Goal: Information Seeking & Learning: Learn about a topic

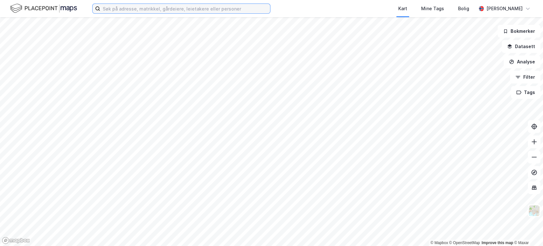
click at [181, 10] on input at bounding box center [185, 9] width 170 height 10
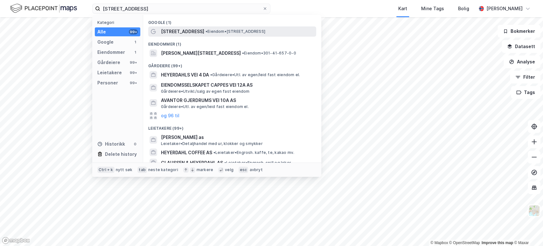
click at [176, 32] on span "[STREET_ADDRESS]" at bounding box center [182, 32] width 43 height 8
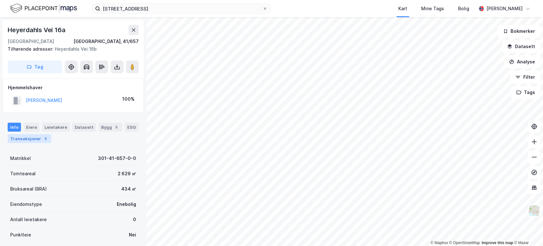
click at [34, 137] on div "Transaksjoner 3" at bounding box center [30, 138] width 44 height 9
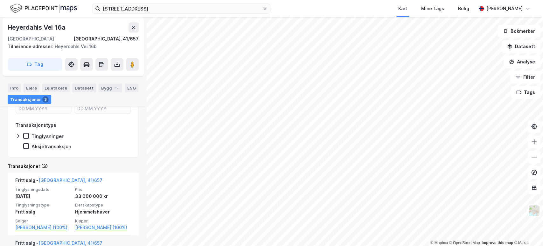
scroll to position [106, 0]
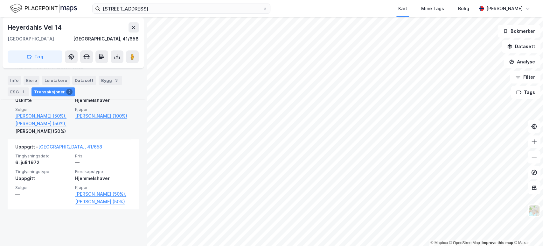
scroll to position [202, 0]
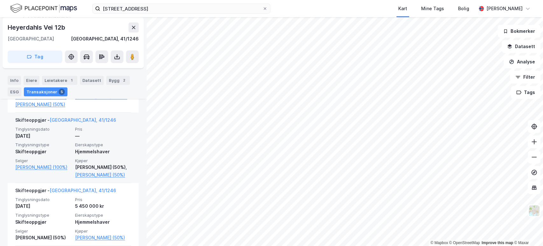
scroll to position [229, 0]
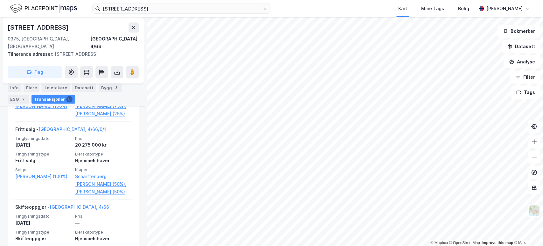
scroll to position [423, 0]
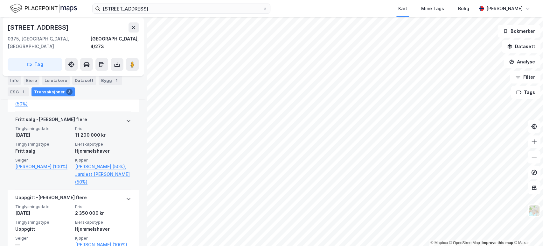
scroll to position [242, 0]
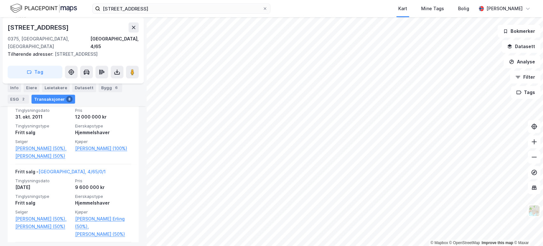
scroll to position [198, 0]
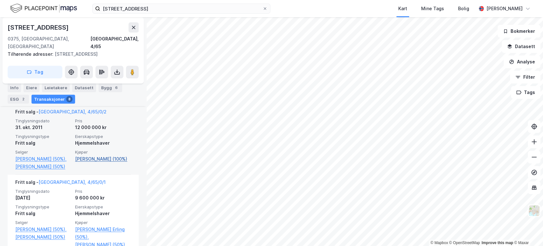
click at [105, 155] on link "[PERSON_NAME] (100%)" at bounding box center [103, 159] width 56 height 8
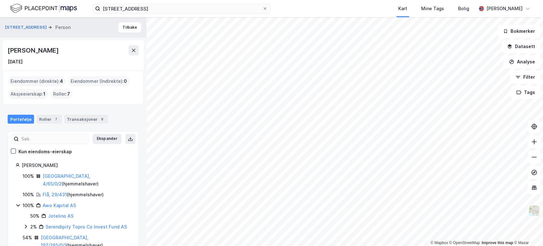
scroll to position [14, 0]
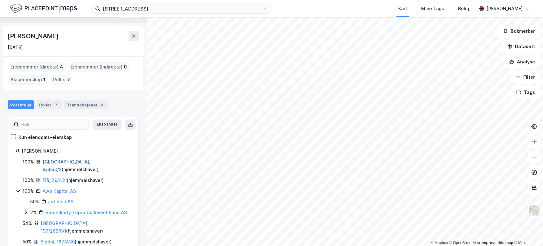
click at [57, 161] on link "[GEOGRAPHIC_DATA], 4/65/0/2" at bounding box center [67, 165] width 48 height 13
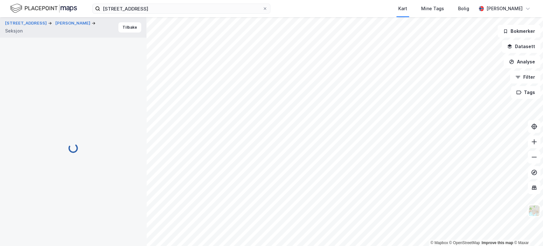
scroll to position [74, 0]
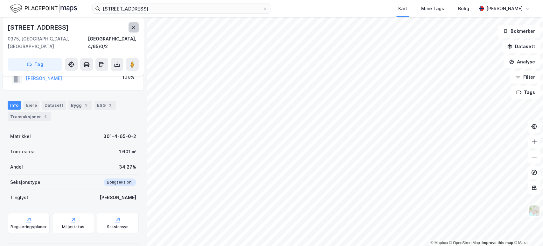
click at [133, 26] on icon at bounding box center [133, 27] width 5 height 5
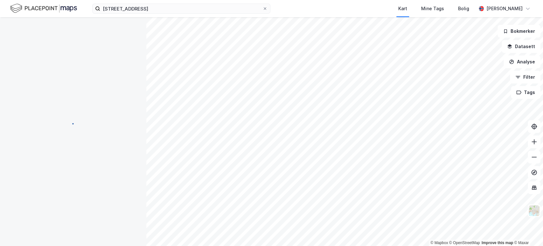
scroll to position [74, 0]
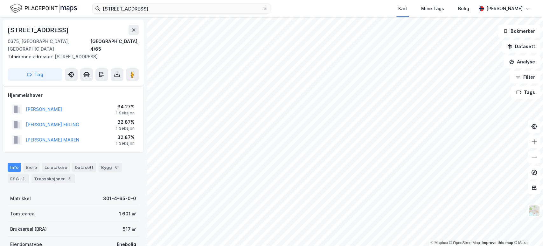
scroll to position [74, 0]
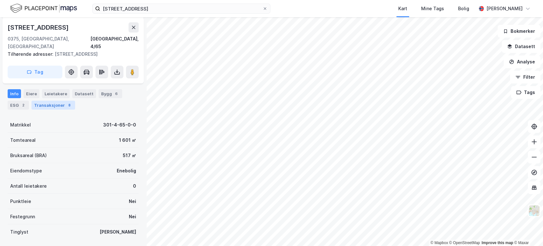
click at [52, 101] on div "Transaksjoner 8" at bounding box center [54, 105] width 44 height 9
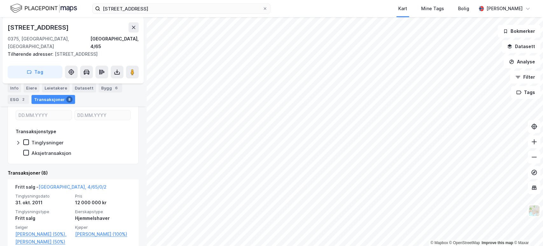
scroll to position [215, 0]
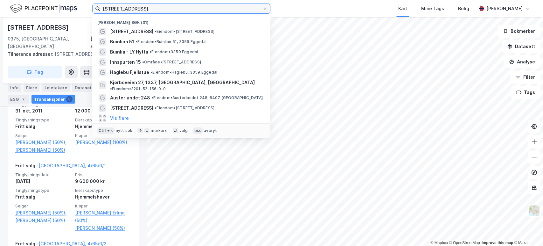
click at [209, 7] on input "[STREET_ADDRESS]" at bounding box center [181, 9] width 162 height 10
drag, startPoint x: 209, startPoint y: 7, endPoint x: 104, endPoint y: 7, distance: 105.4
click at [104, 7] on input "[STREET_ADDRESS]" at bounding box center [181, 9] width 162 height 10
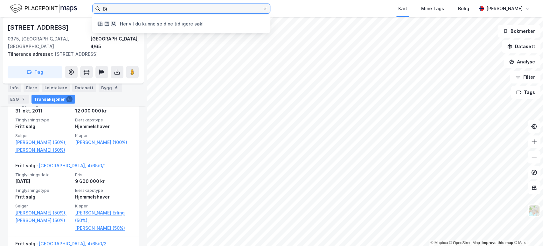
type input "B"
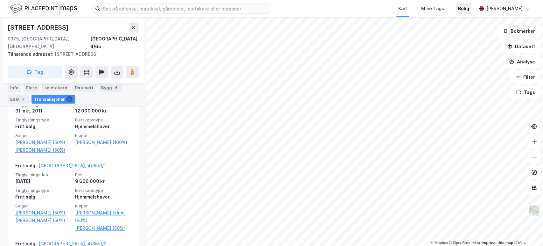
click at [466, 9] on div "Bolig" at bounding box center [463, 9] width 11 height 8
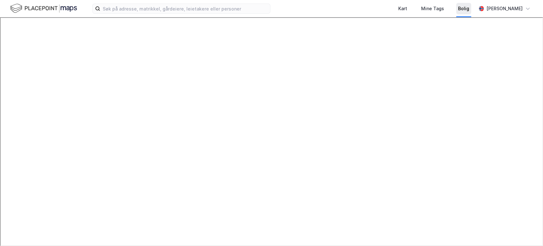
click at [462, 13] on div "Bolig" at bounding box center [463, 8] width 15 height 11
click at [404, 9] on div "Kart" at bounding box center [403, 9] width 9 height 8
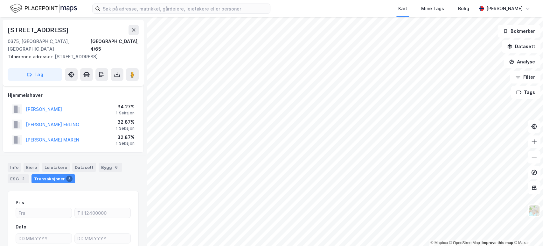
scroll to position [57, 0]
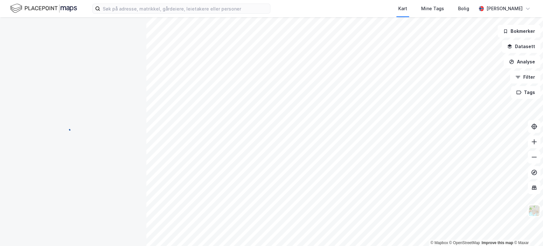
scroll to position [18, 0]
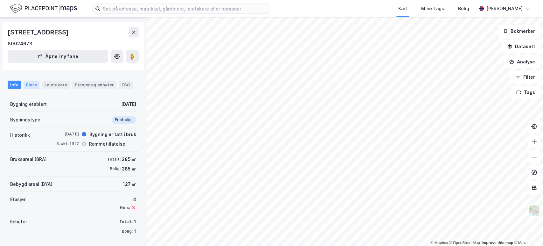
click at [31, 84] on div "Eiere" at bounding box center [32, 85] width 16 height 8
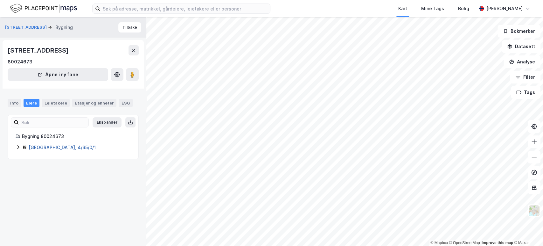
click at [50, 147] on link "[GEOGRAPHIC_DATA], 4/65/0/1" at bounding box center [62, 147] width 67 height 5
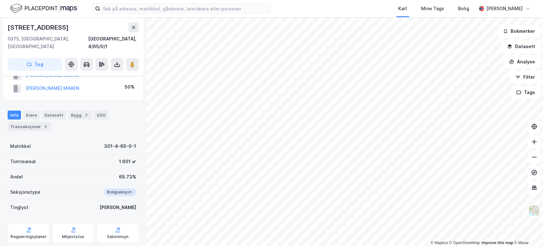
scroll to position [41, 0]
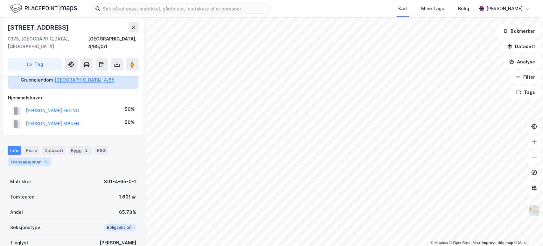
click at [32, 157] on div "Transaksjoner 3" at bounding box center [30, 161] width 44 height 9
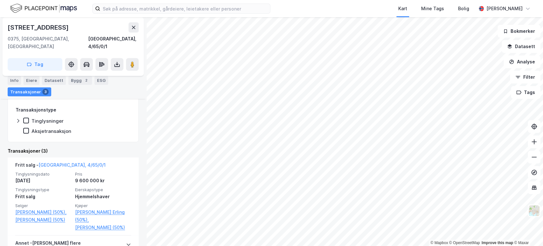
scroll to position [222, 0]
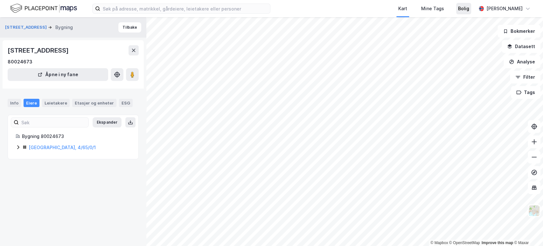
click at [461, 8] on div "Bolig" at bounding box center [463, 9] width 11 height 8
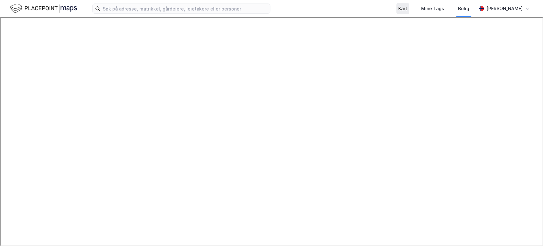
click at [401, 9] on div "Kart" at bounding box center [403, 9] width 9 height 8
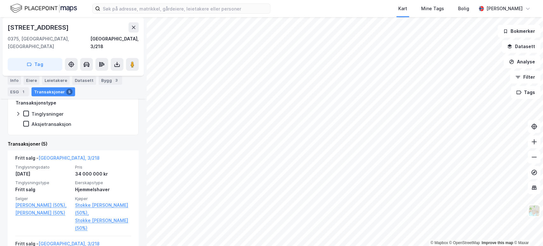
scroll to position [135, 0]
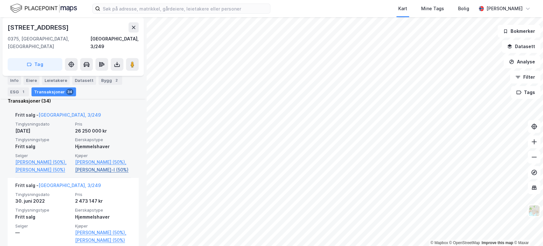
scroll to position [171, 0]
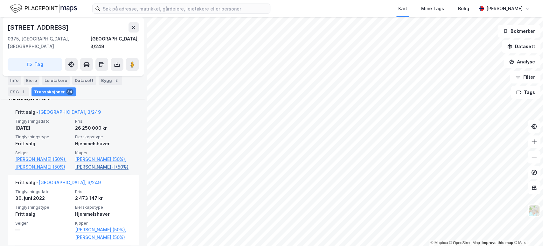
click at [110, 166] on link "[PERSON_NAME]-l (50%)" at bounding box center [103, 167] width 56 height 8
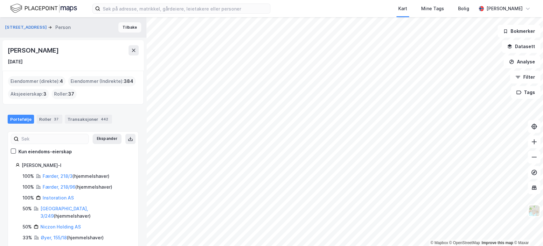
click at [120, 25] on button "Tilbake" at bounding box center [129, 27] width 23 height 10
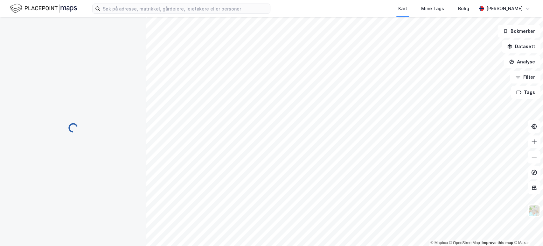
scroll to position [29, 0]
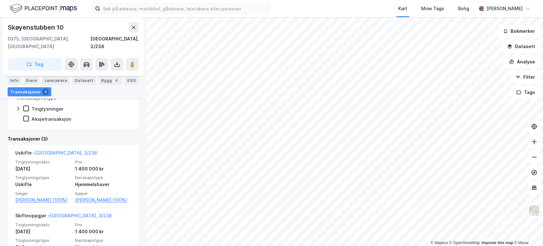
scroll to position [135, 0]
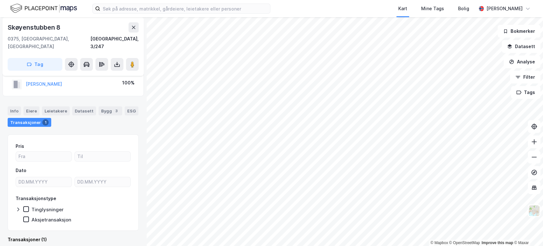
scroll to position [79, 0]
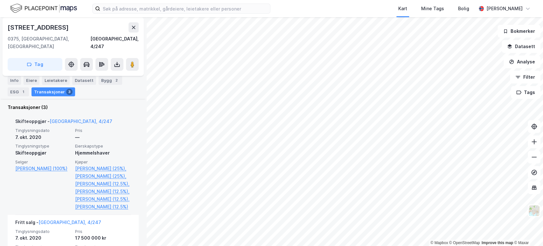
scroll to position [171, 0]
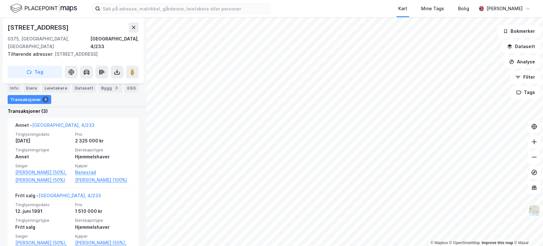
scroll to position [152, 0]
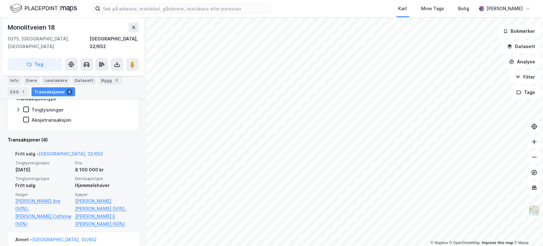
scroll to position [129, 0]
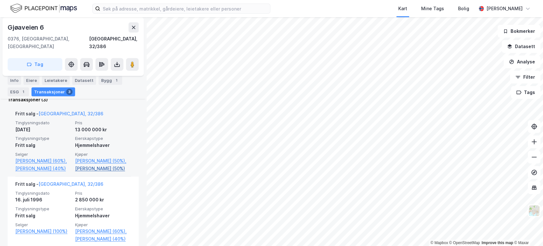
scroll to position [171, 0]
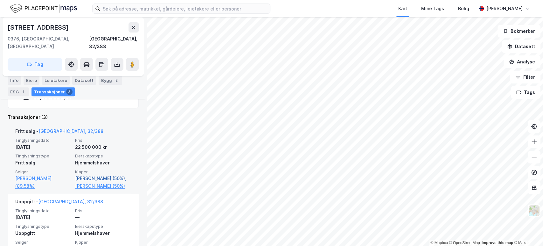
scroll to position [135, 0]
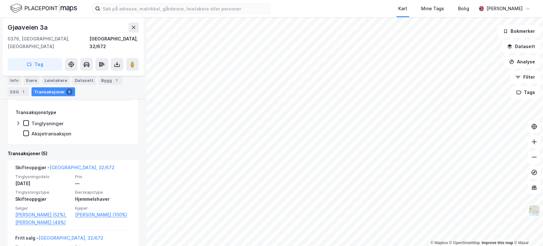
scroll to position [135, 0]
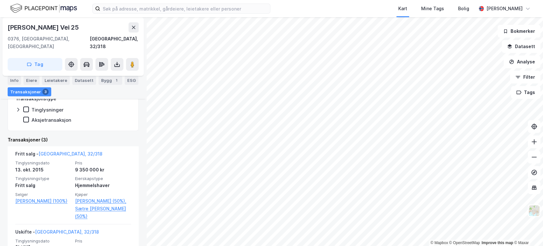
scroll to position [171, 0]
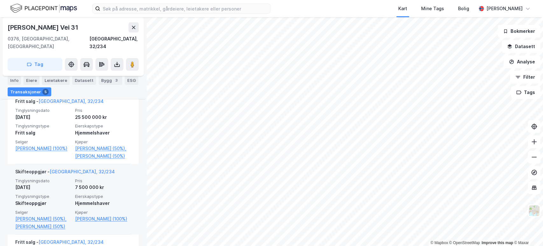
scroll to position [171, 0]
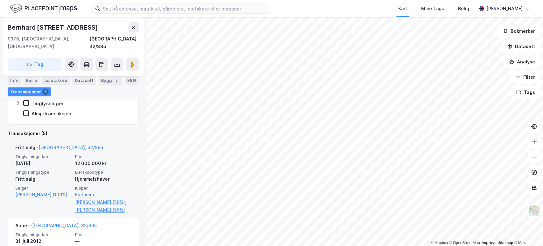
scroll to position [171, 0]
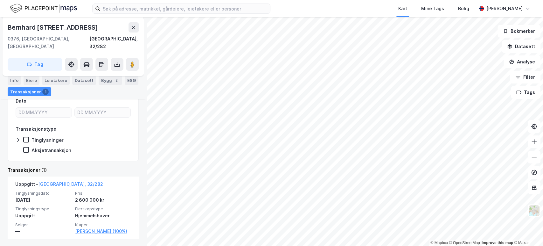
scroll to position [86, 0]
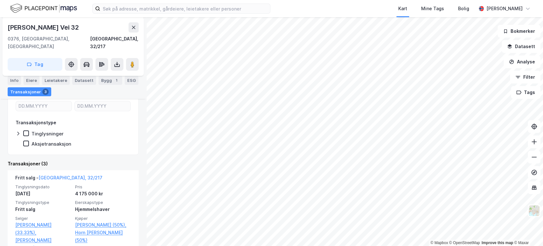
scroll to position [135, 0]
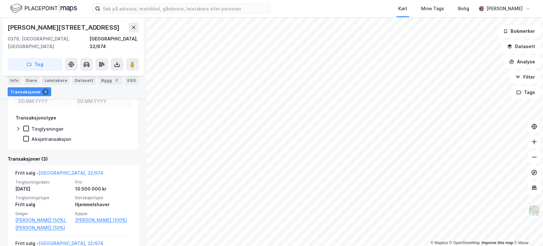
scroll to position [87, 0]
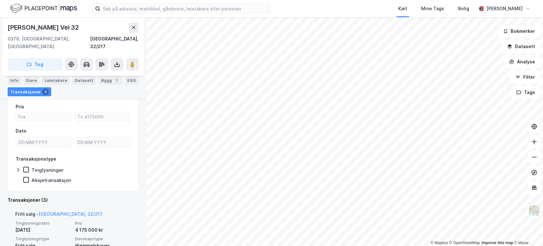
scroll to position [65, 0]
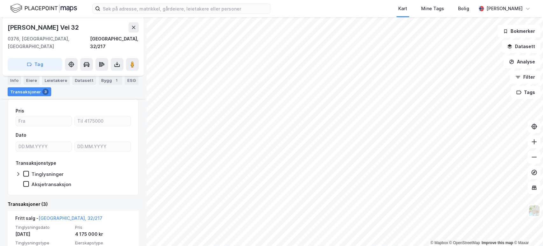
click at [321, 245] on html "Kart Mine Tags [PERSON_NAME] © Mapbox © OpenStreetMap Improve this map © Maxar …" at bounding box center [271, 123] width 543 height 246
click at [331, 245] on html "Kart Mine Tags [PERSON_NAME] © Mapbox © OpenStreetMap Improve this map © Maxar …" at bounding box center [271, 123] width 543 height 246
click at [288, 245] on html "Kart Mine Tags [PERSON_NAME] © Mapbox © OpenStreetMap Improve this map © Maxar …" at bounding box center [271, 123] width 543 height 246
click at [333, 245] on html "Kart Mine Tags [PERSON_NAME] © Mapbox © OpenStreetMap Improve this map © Maxar …" at bounding box center [271, 123] width 543 height 246
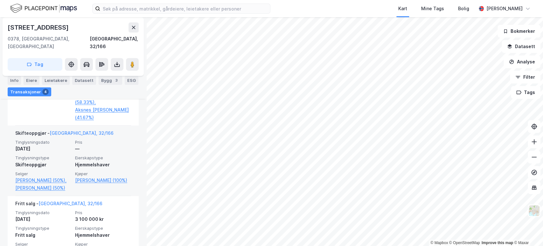
scroll to position [171, 0]
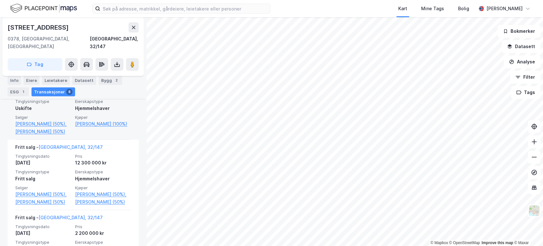
scroll to position [193, 0]
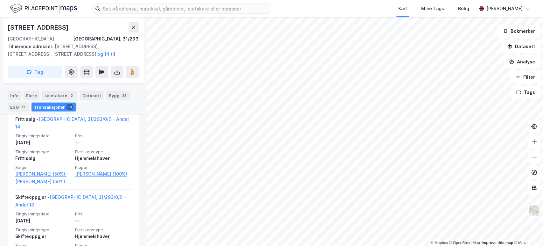
scroll to position [1302, 0]
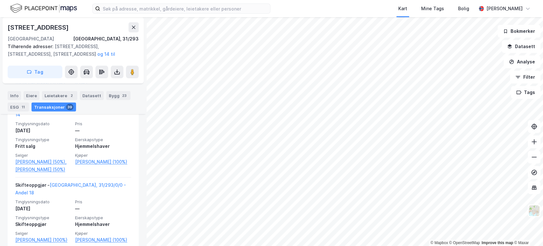
click at [360, 5] on div "Kart Mine Tags Bolig [PERSON_NAME] © Mapbox © OpenStreetMap Improve this map © …" at bounding box center [271, 123] width 543 height 246
click at [300, 0] on html "Kart Mine Tags Bolig [PERSON_NAME] © Mapbox © OpenStreetMap Improve this map © …" at bounding box center [271, 123] width 543 height 246
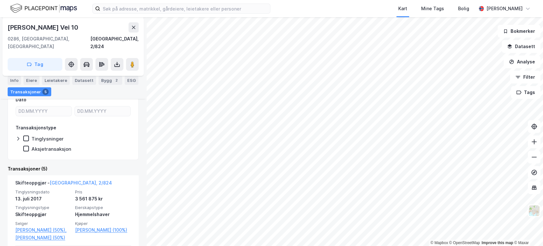
scroll to position [122, 0]
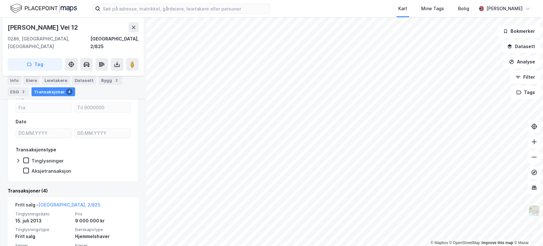
scroll to position [171, 0]
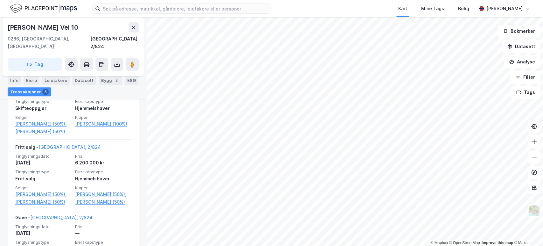
scroll to position [181, 0]
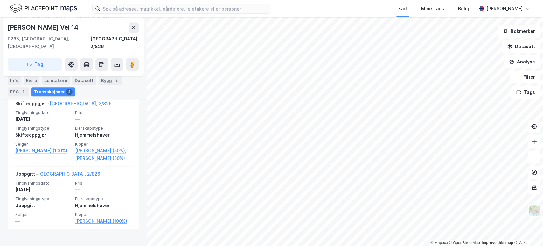
scroll to position [318, 0]
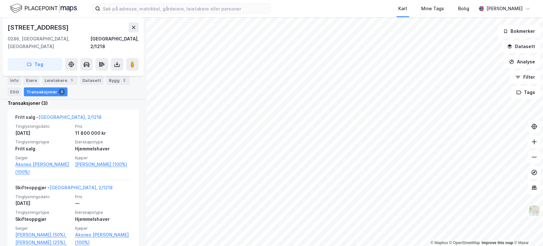
scroll to position [158, 0]
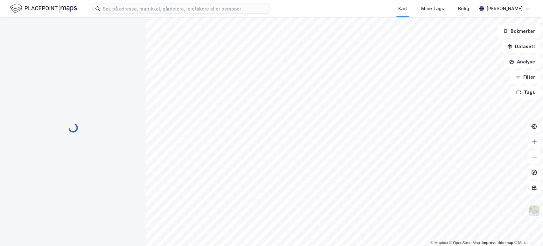
scroll to position [77, 0]
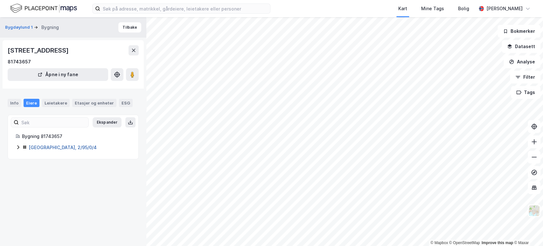
click at [41, 148] on link "[GEOGRAPHIC_DATA], 2/95/0/4" at bounding box center [63, 147] width 68 height 5
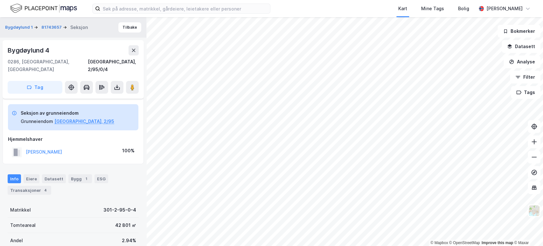
scroll to position [74, 0]
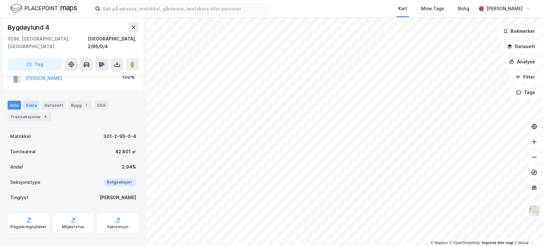
click at [31, 101] on div "Eiere" at bounding box center [32, 105] width 16 height 9
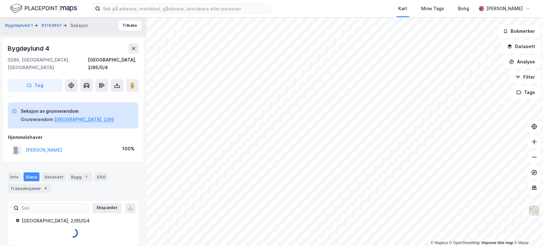
scroll to position [10, 0]
